Goal: Check status: Check status

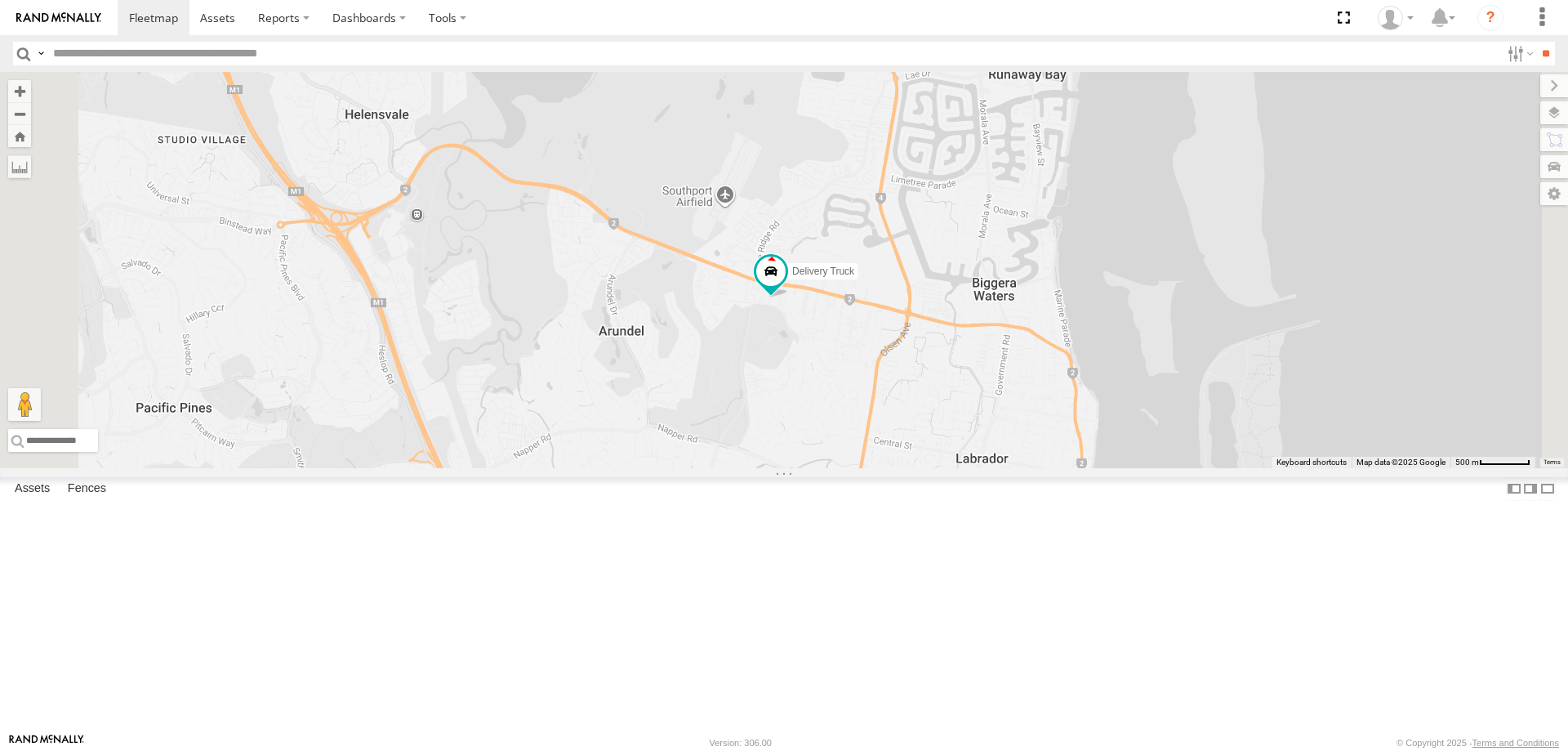
drag, startPoint x: 948, startPoint y: 377, endPoint x: 989, endPoint y: 468, distance: 99.8
click at [989, 468] on div "Delivery Truck" at bounding box center [784, 270] width 1568 height 396
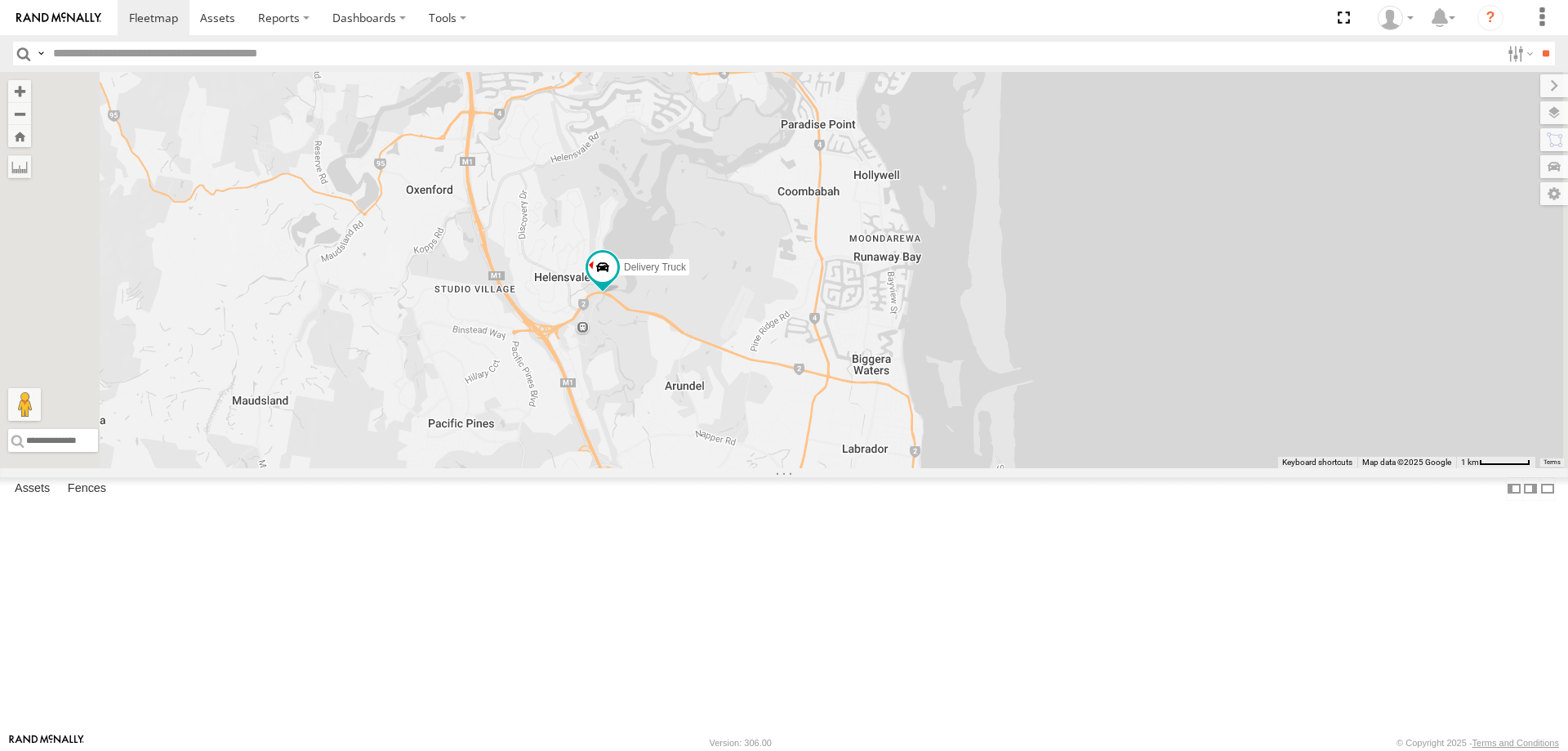
drag, startPoint x: 697, startPoint y: 479, endPoint x: 742, endPoint y: 592, distance: 121.6
click at [742, 468] on div "Delivery Truck" at bounding box center [784, 270] width 1568 height 396
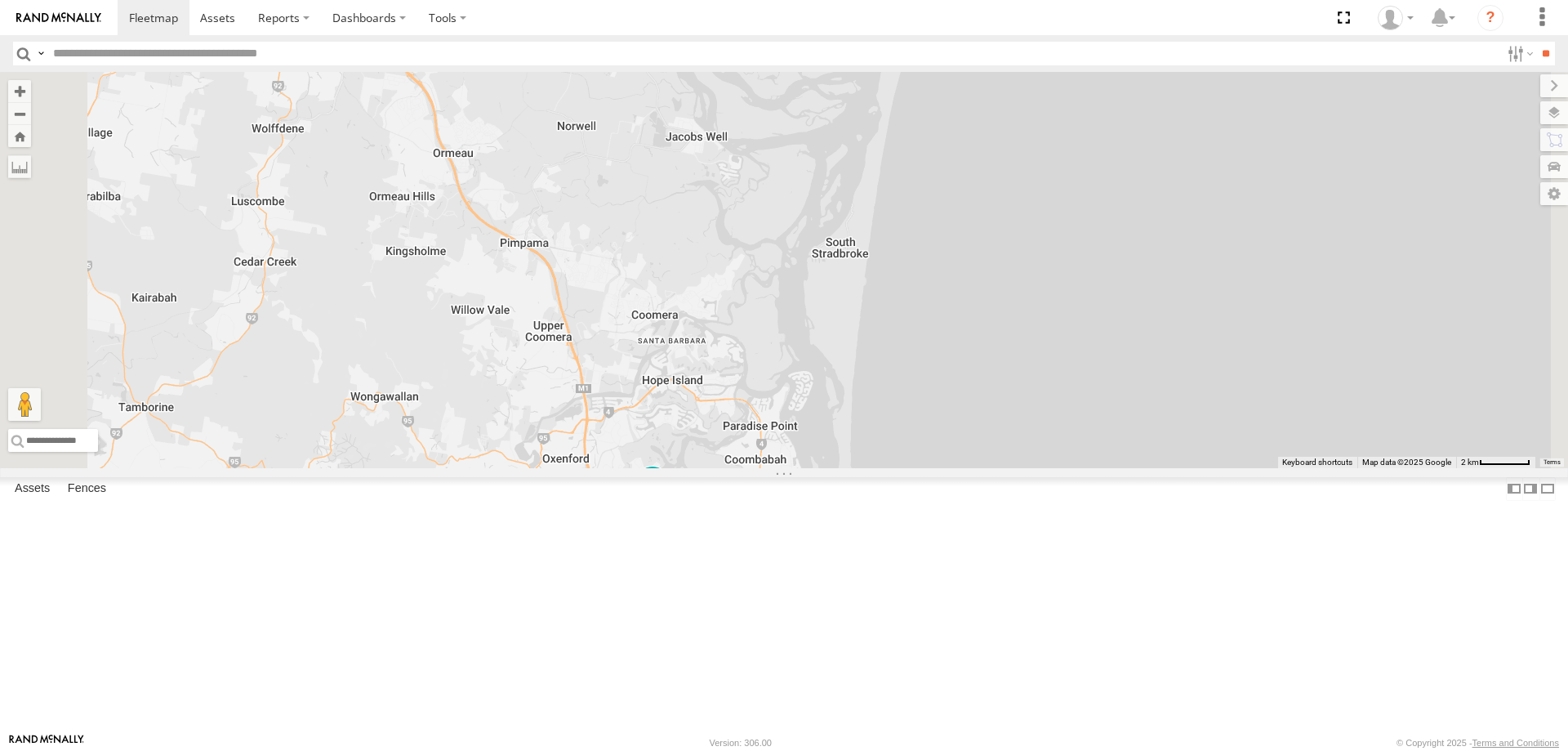
drag, startPoint x: 669, startPoint y: 315, endPoint x: 738, endPoint y: 427, distance: 131.5
click at [738, 427] on div "Delivery Truck" at bounding box center [784, 270] width 1568 height 396
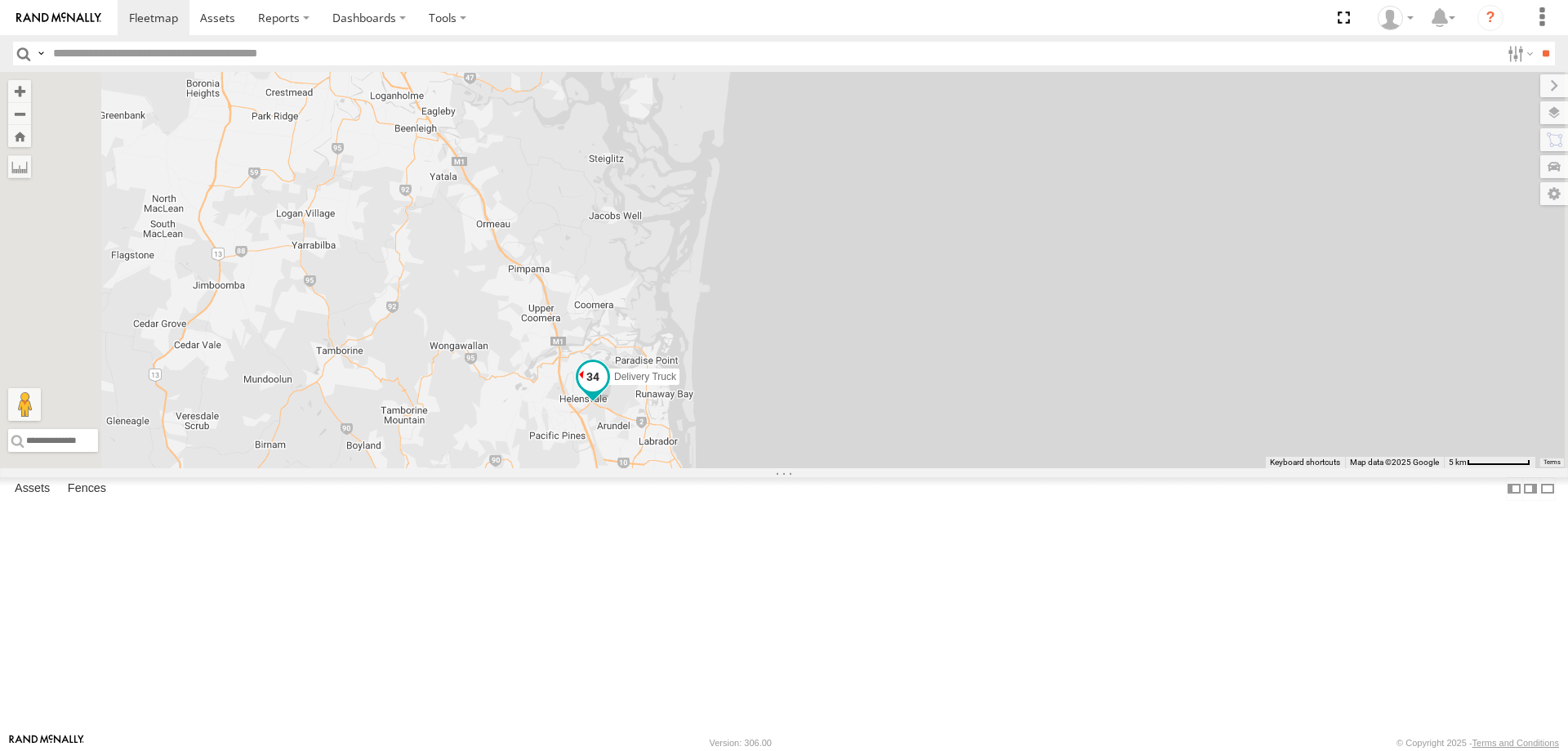
click at [611, 402] on span at bounding box center [592, 379] width 36 height 44
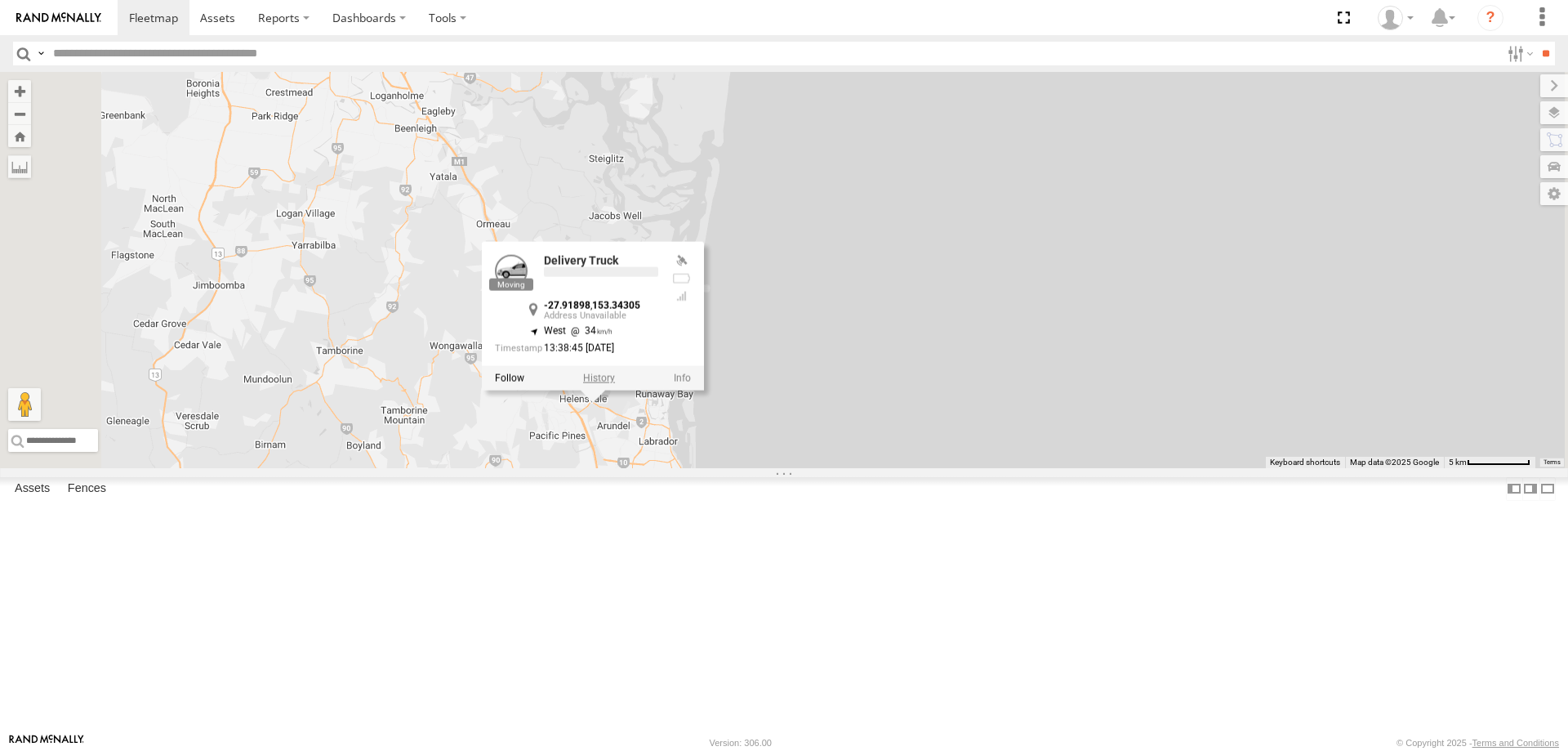
click at [615, 383] on label at bounding box center [599, 377] width 32 height 11
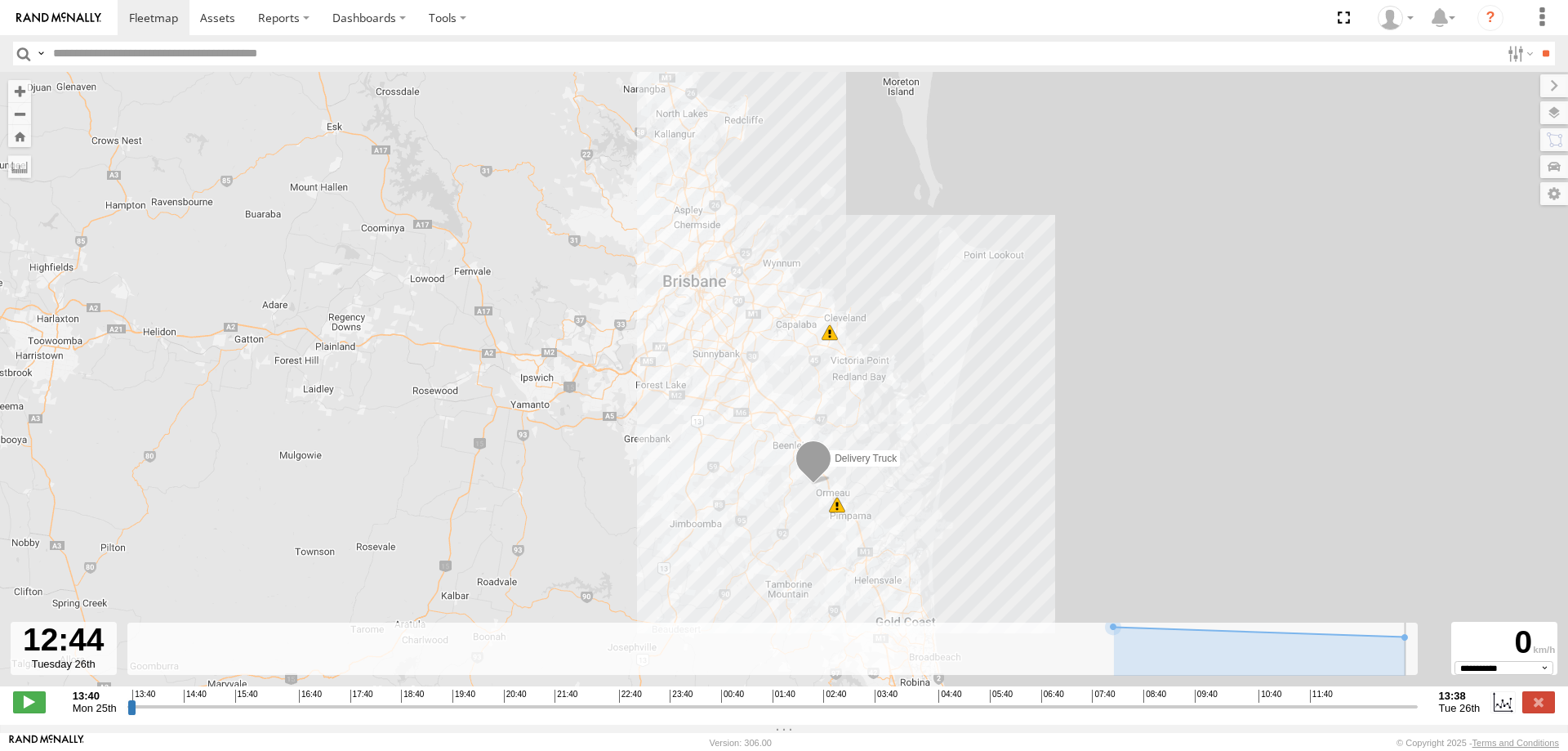
drag, startPoint x: 1271, startPoint y: 715, endPoint x: 1364, endPoint y: 714, distance: 93.0
click at [1364, 714] on input "range" at bounding box center [772, 706] width 1290 height 16
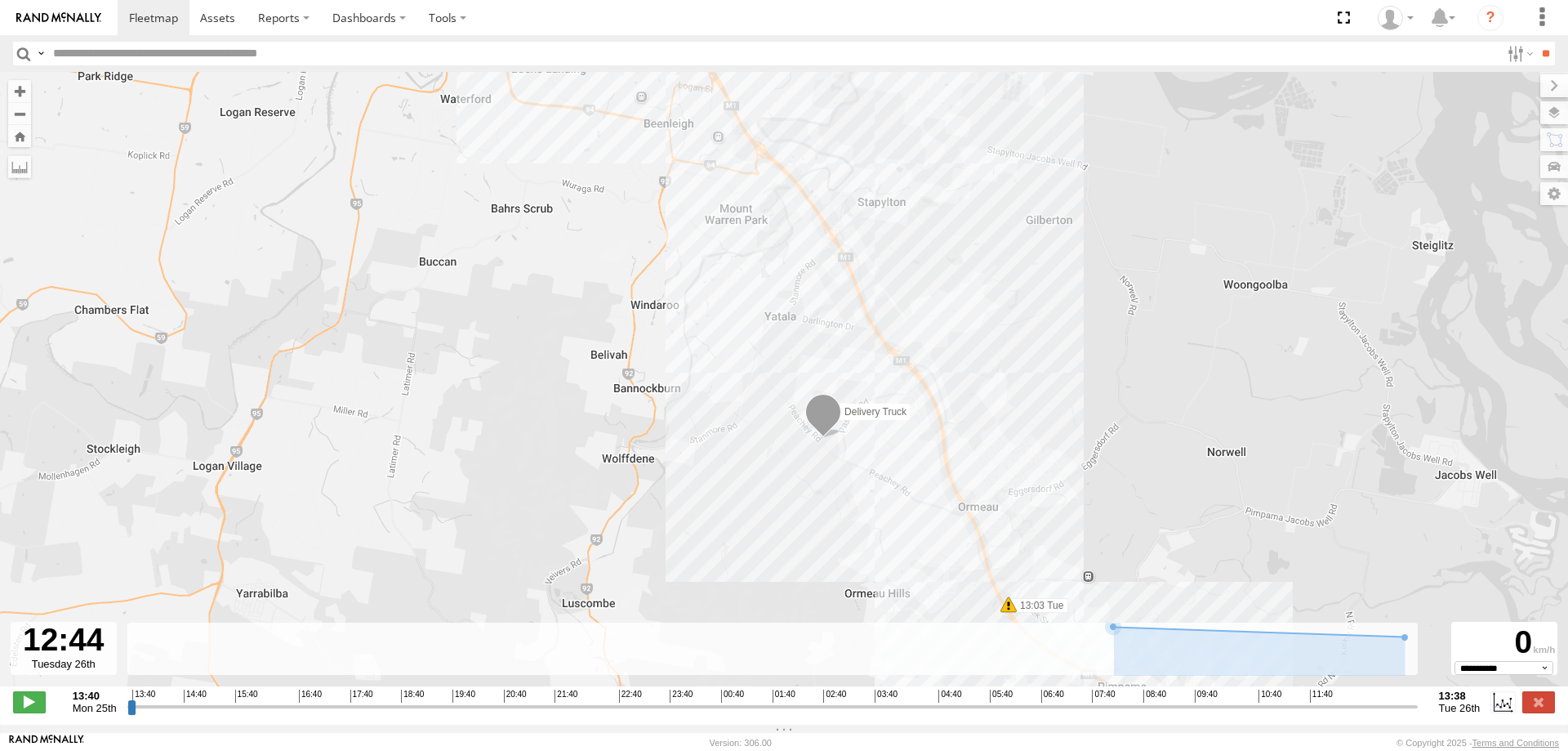
drag, startPoint x: 832, startPoint y: 521, endPoint x: 739, endPoint y: 460, distance: 111.2
click at [739, 460] on div "Delivery Truck 11:57 Tue 13:03 Tue" at bounding box center [784, 387] width 1568 height 632
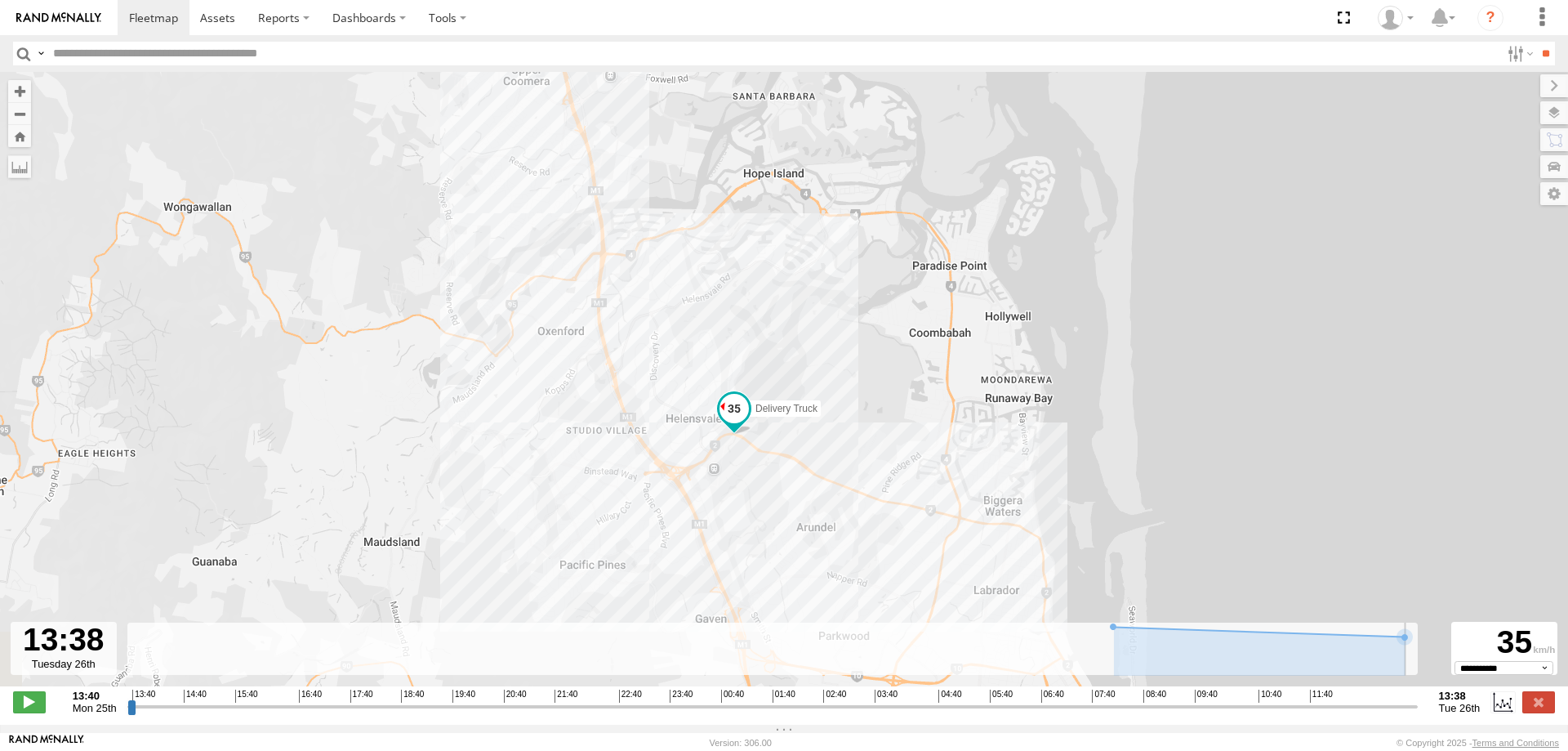
drag, startPoint x: 1367, startPoint y: 719, endPoint x: 1461, endPoint y: 712, distance: 94.3
type input "**********"
click at [1417, 712] on input "range" at bounding box center [772, 706] width 1290 height 16
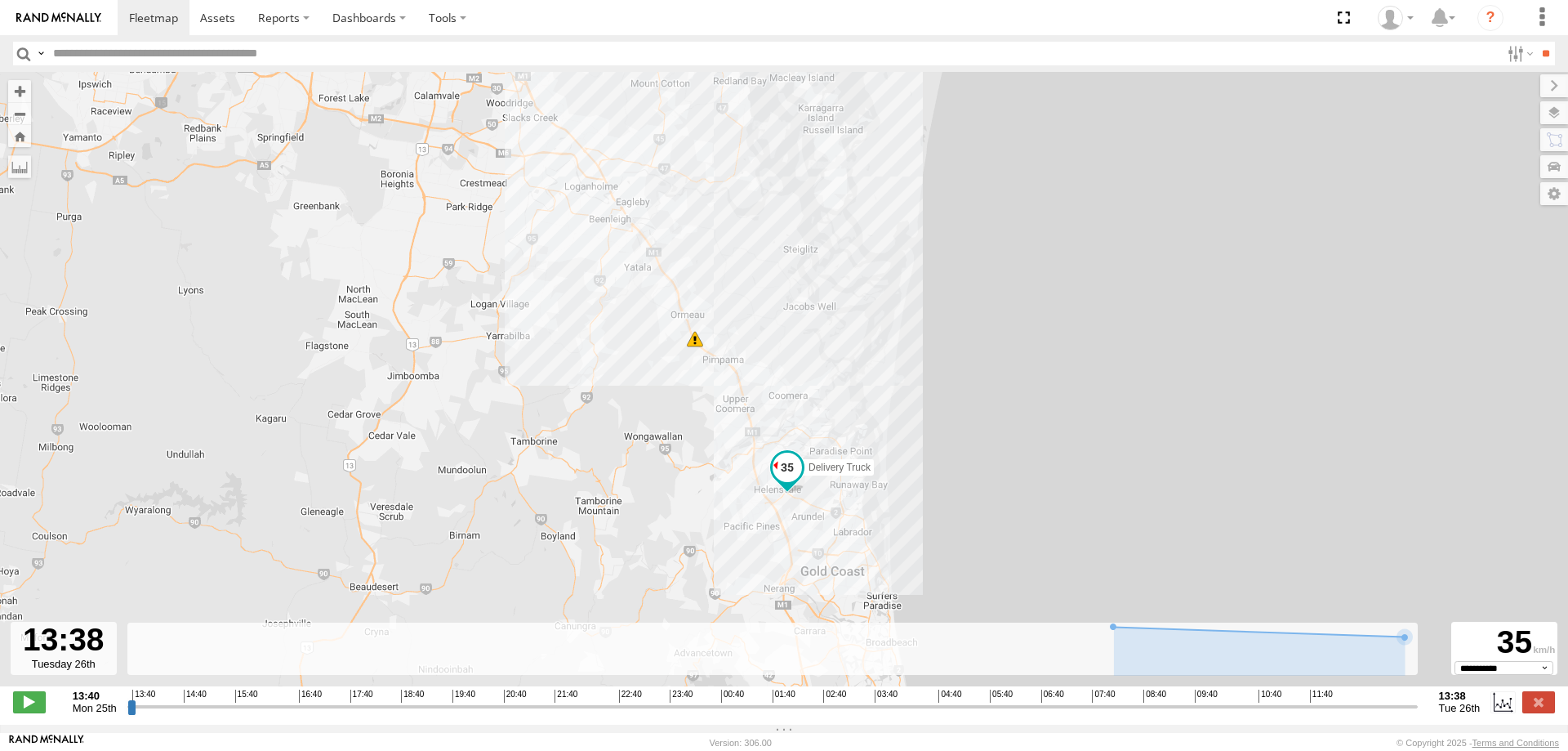
drag, startPoint x: 836, startPoint y: 265, endPoint x: 844, endPoint y: 415, distance: 150.2
click at [844, 415] on div "Delivery Truck 11:57 Tue 13:03 Tue" at bounding box center [784, 387] width 1568 height 632
